Goal: Share content: Share content

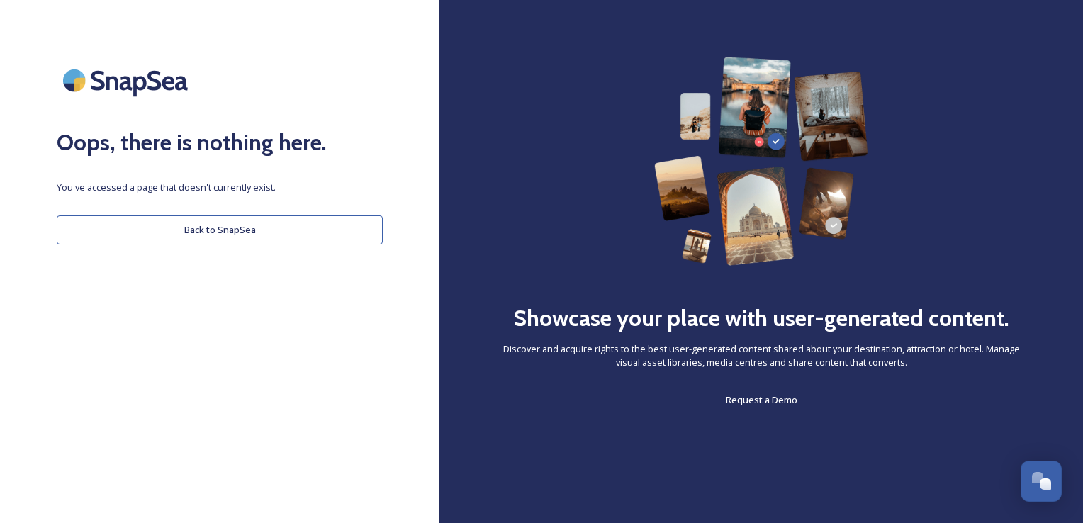
scroll to position [5606, 0]
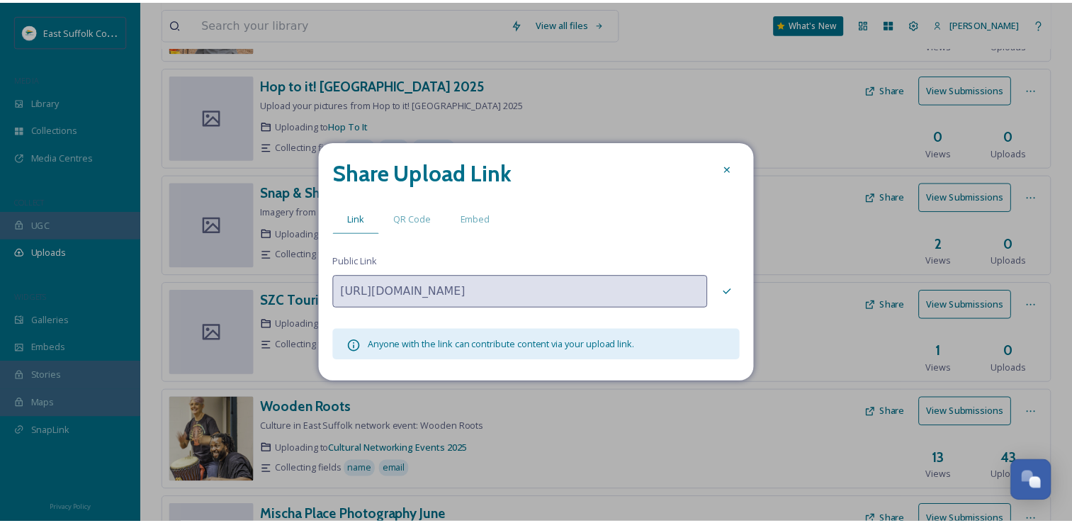
scroll to position [5606, 0]
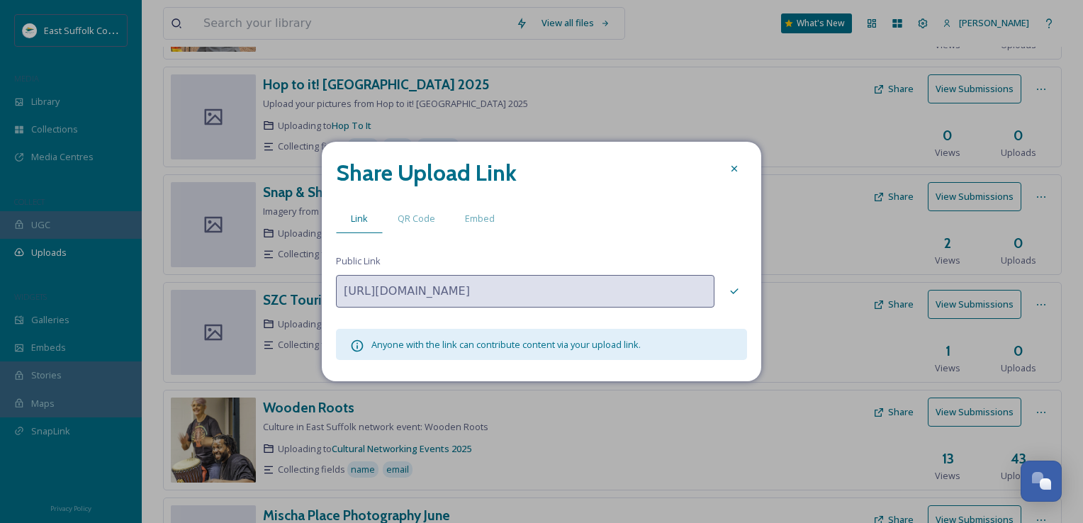
click at [748, 164] on div "Share Upload Link Link QR Code Embed Public Link [URL][DOMAIN_NAME] Anyone with…" at bounding box center [541, 262] width 439 height 240
click at [724, 183] on div "Share Upload Link" at bounding box center [541, 173] width 411 height 34
click at [724, 181] on div at bounding box center [735, 169] width 26 height 26
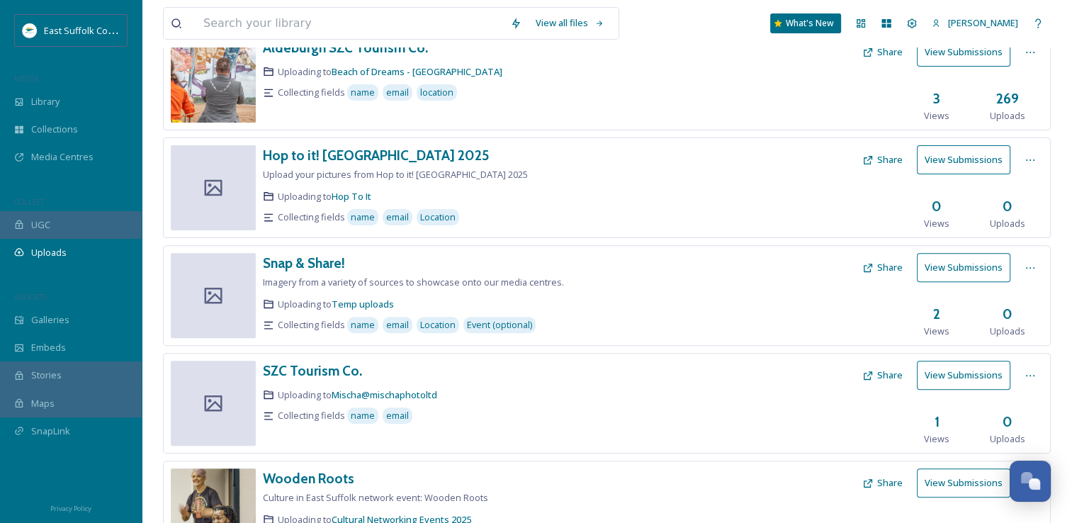
scroll to position [354, 0]
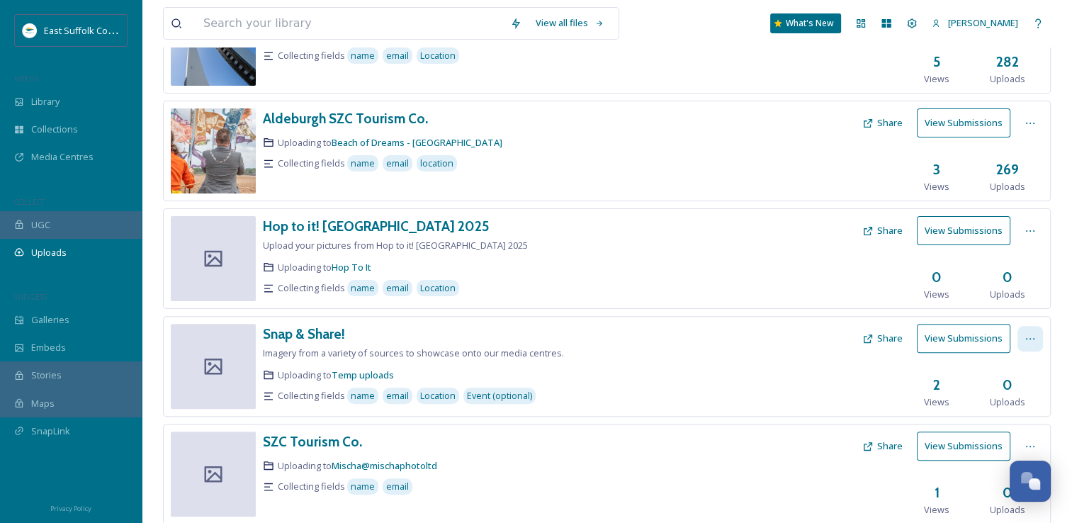
click at [1037, 337] on div at bounding box center [1031, 339] width 26 height 26
click at [1021, 374] on div "View Link" at bounding box center [1016, 370] width 54 height 28
click at [996, 393] on span "Edit" at bounding box center [1004, 397] width 16 height 13
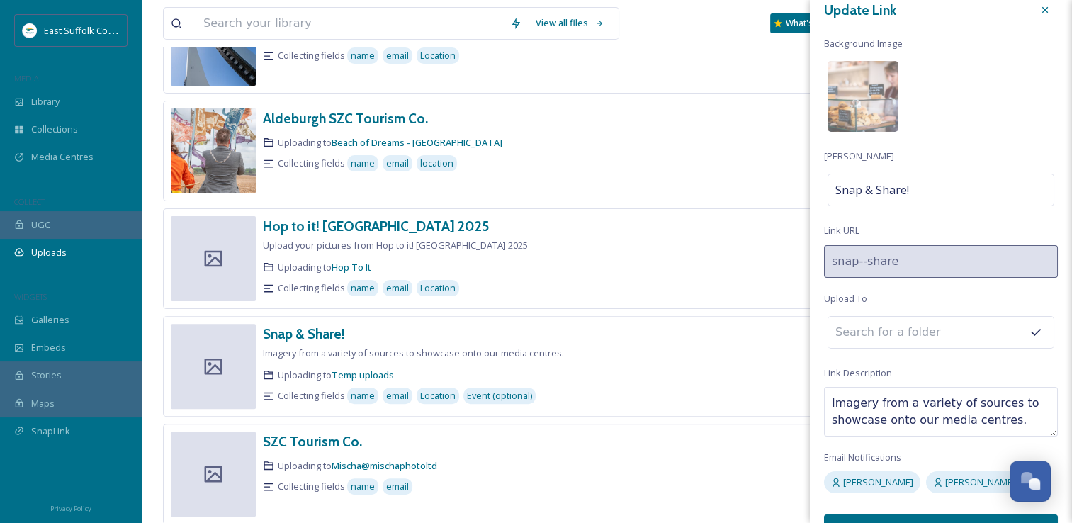
scroll to position [0, 0]
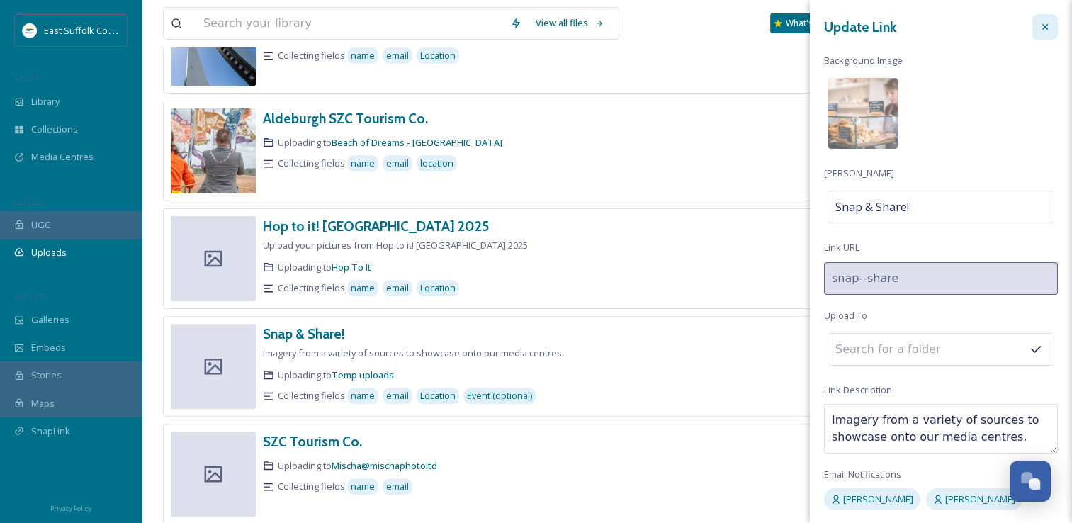
click at [1040, 28] on icon at bounding box center [1045, 26] width 11 height 11
